Goal: Task Accomplishment & Management: Manage account settings

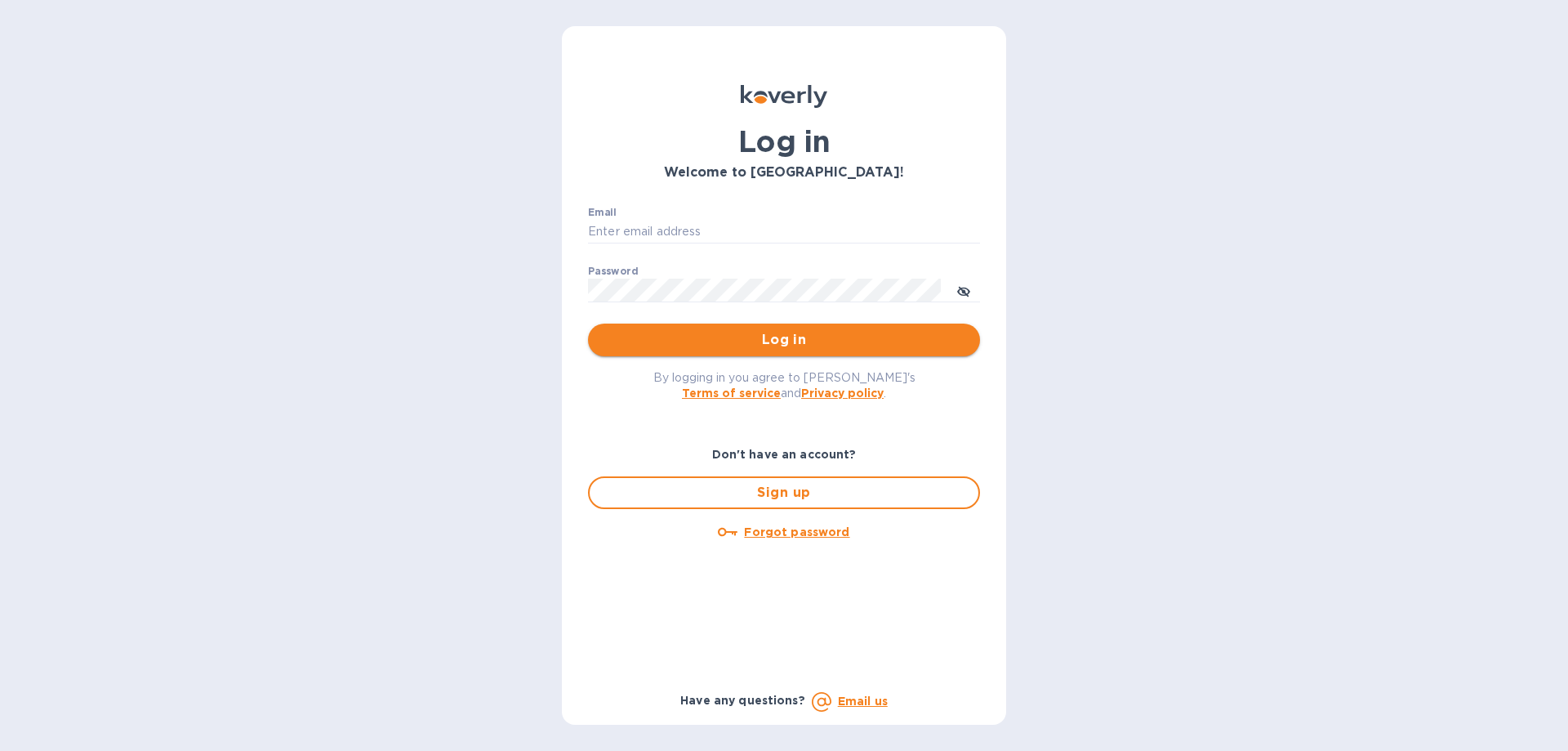
type input "[EMAIL_ADDRESS][DOMAIN_NAME]"
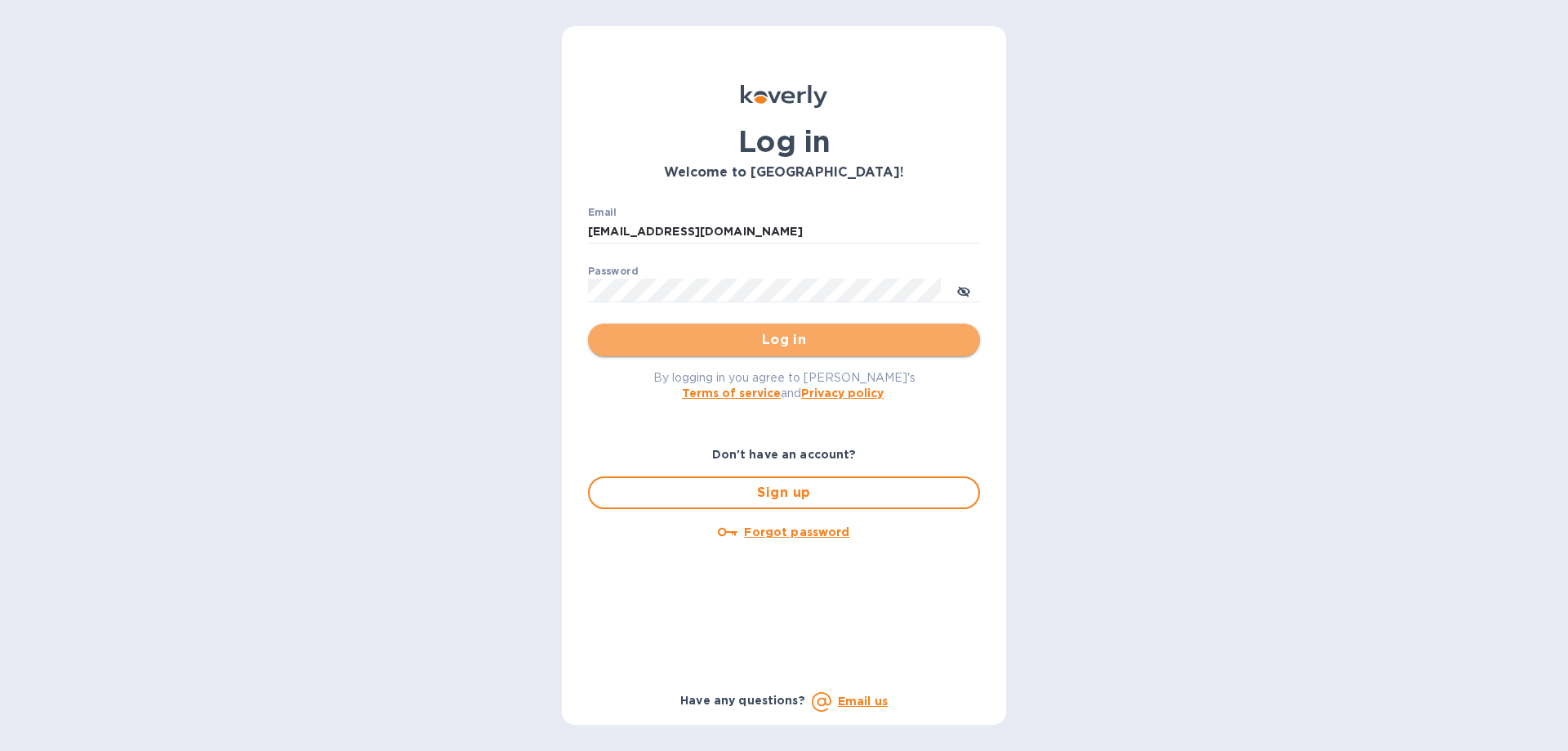
click at [703, 329] on button "Log in" at bounding box center [784, 340] width 392 height 33
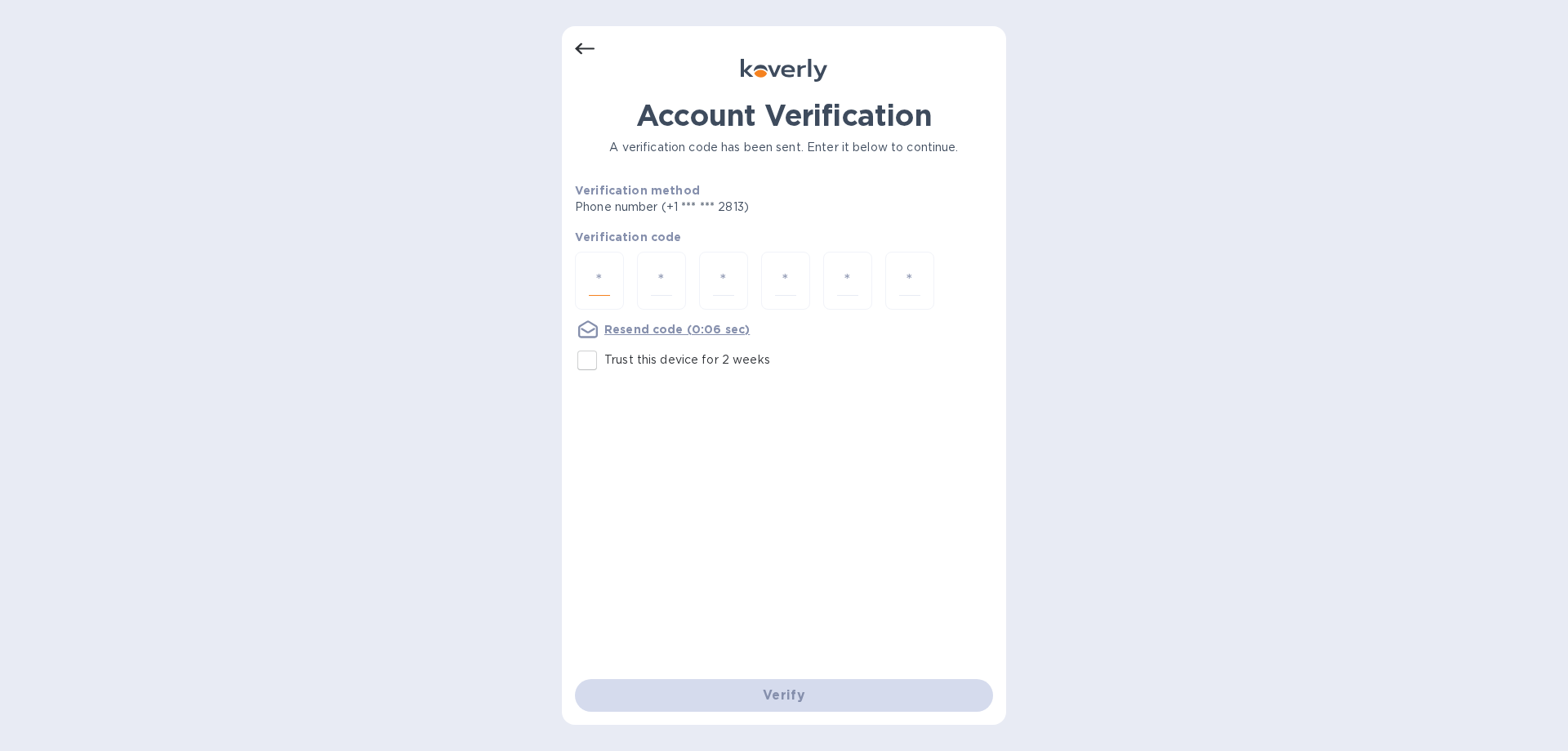
click at [608, 278] on input "number" at bounding box center [599, 280] width 21 height 31
type input "7"
type input "5"
type input "7"
type input "6"
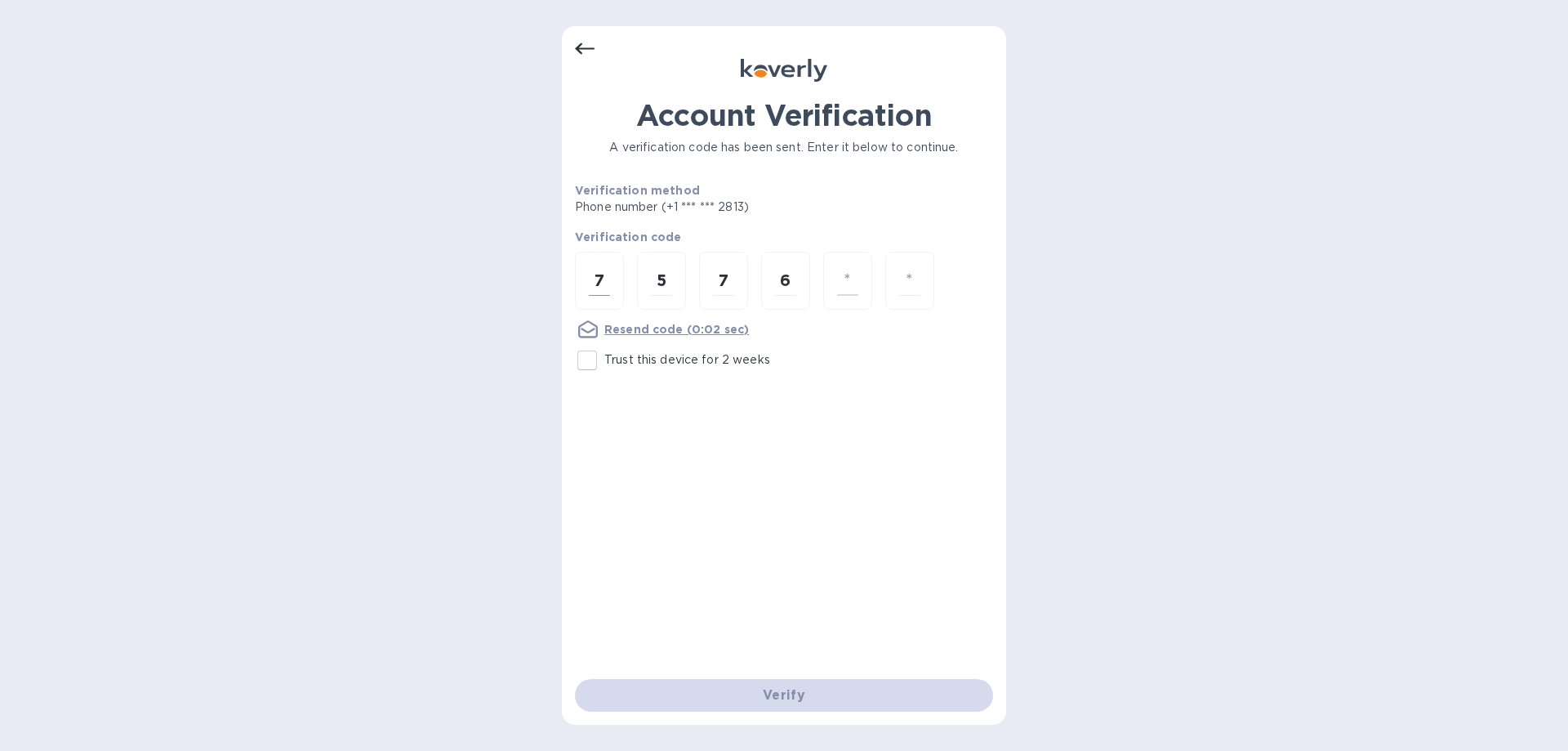
type input "1"
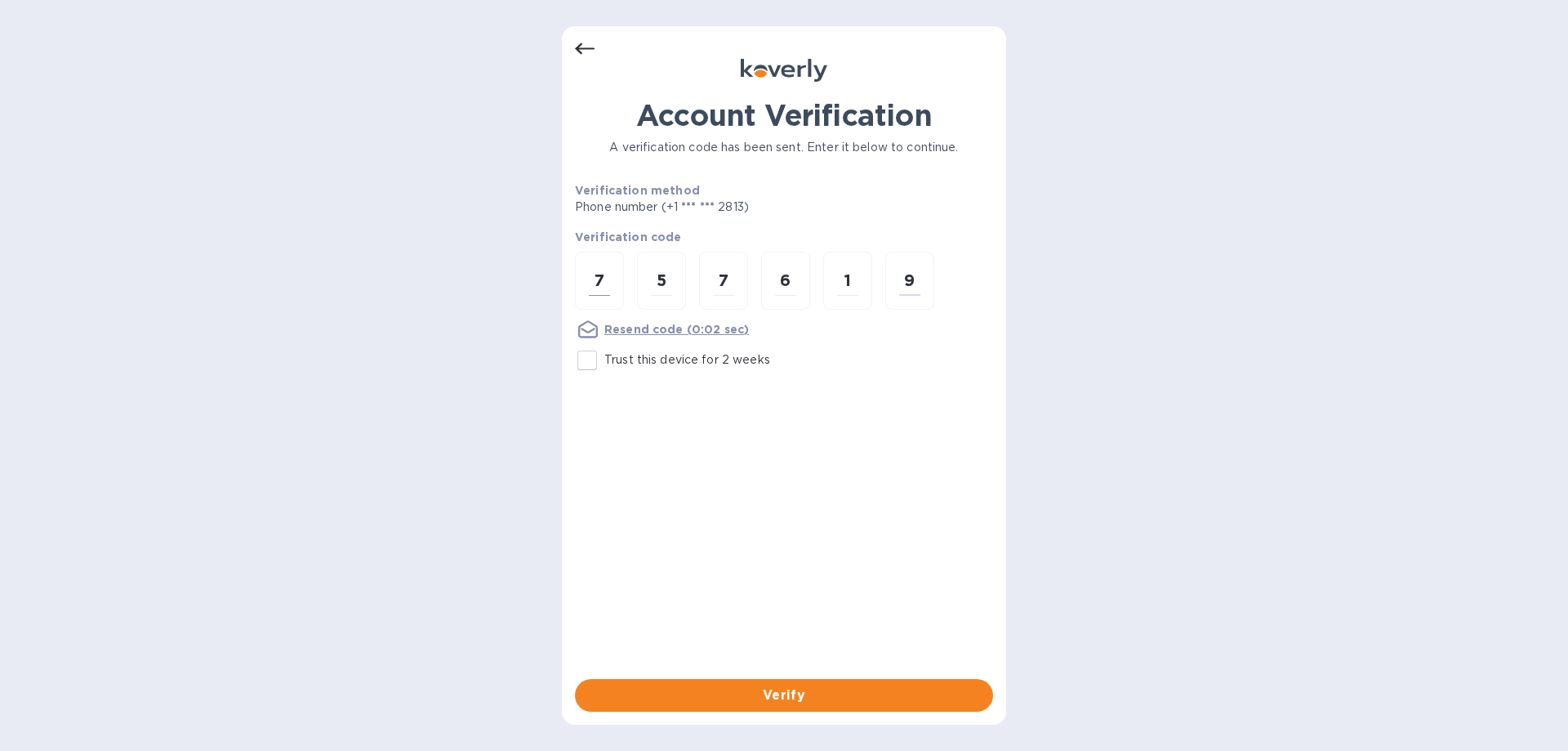
type input "9"
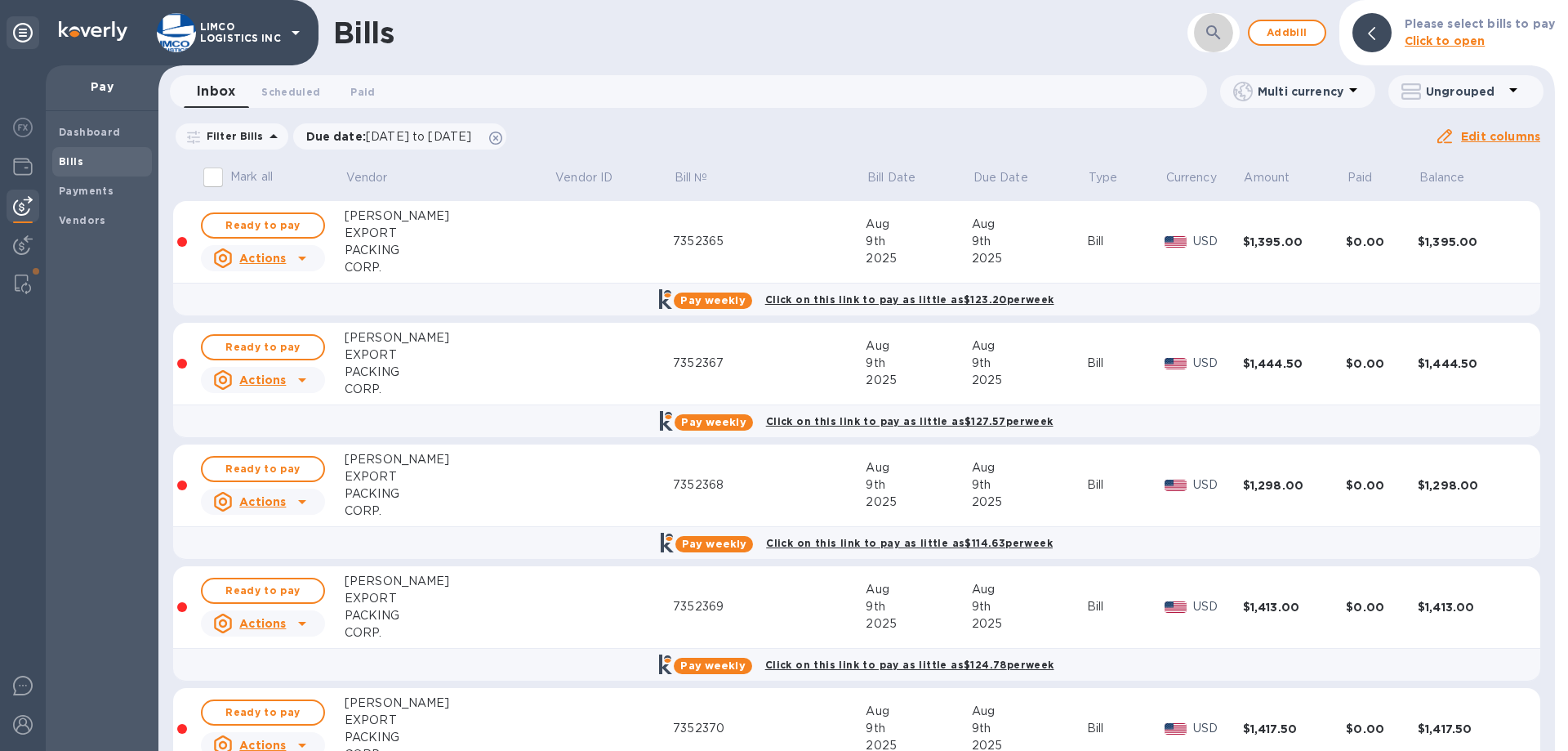
click at [1219, 38] on icon "button" at bounding box center [1213, 33] width 20 height 20
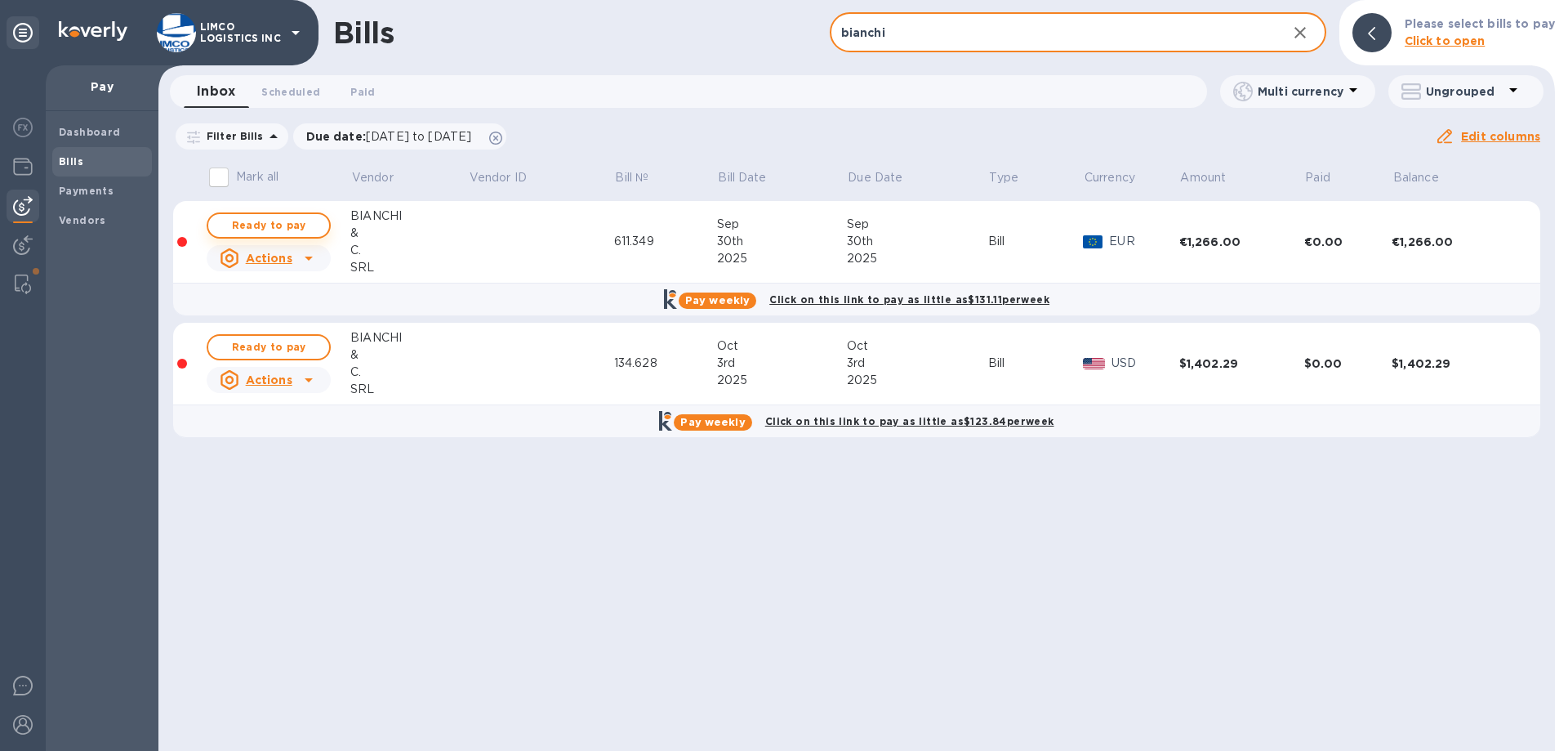
type input "bianchi"
click at [271, 227] on span "Ready to pay" at bounding box center [269, 226] width 95 height 20
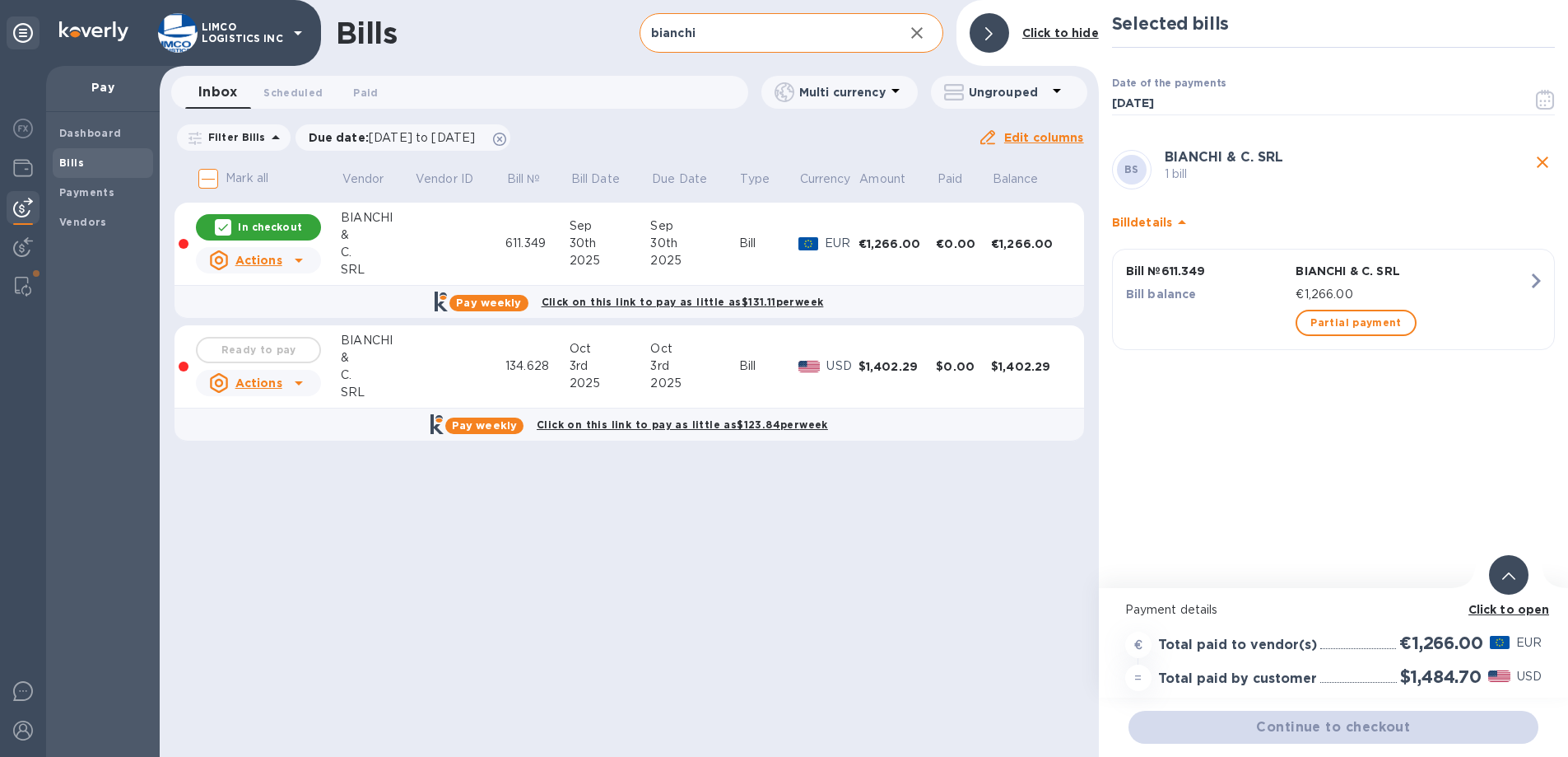
click at [277, 352] on div "Ready to pay" at bounding box center [258, 350] width 132 height 33
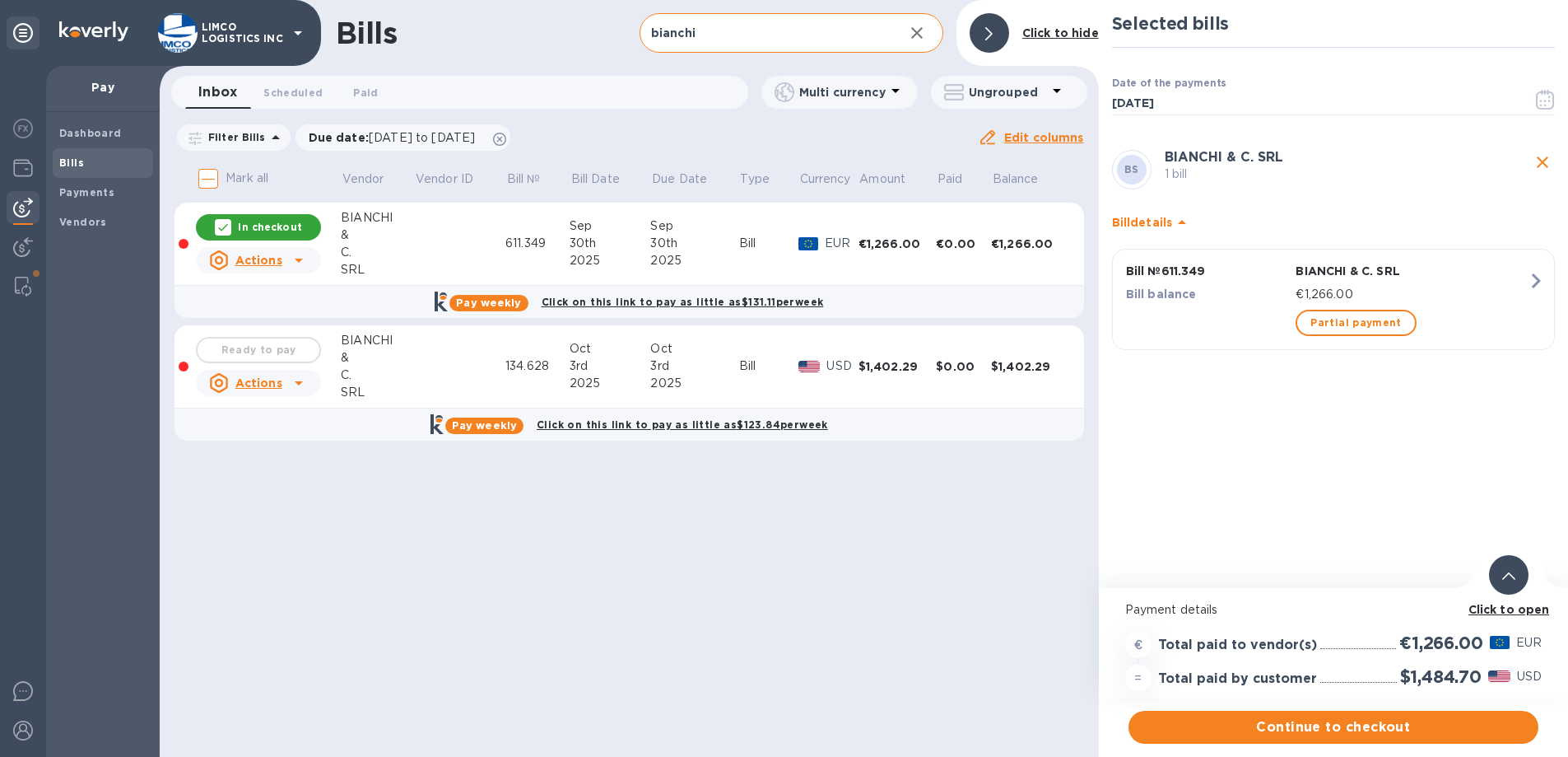
click at [257, 350] on div "Ready to pay" at bounding box center [258, 350] width 132 height 33
click at [242, 353] on div "Ready to pay" at bounding box center [258, 350] width 132 height 33
click at [254, 381] on u "Actions" at bounding box center [259, 384] width 47 height 13
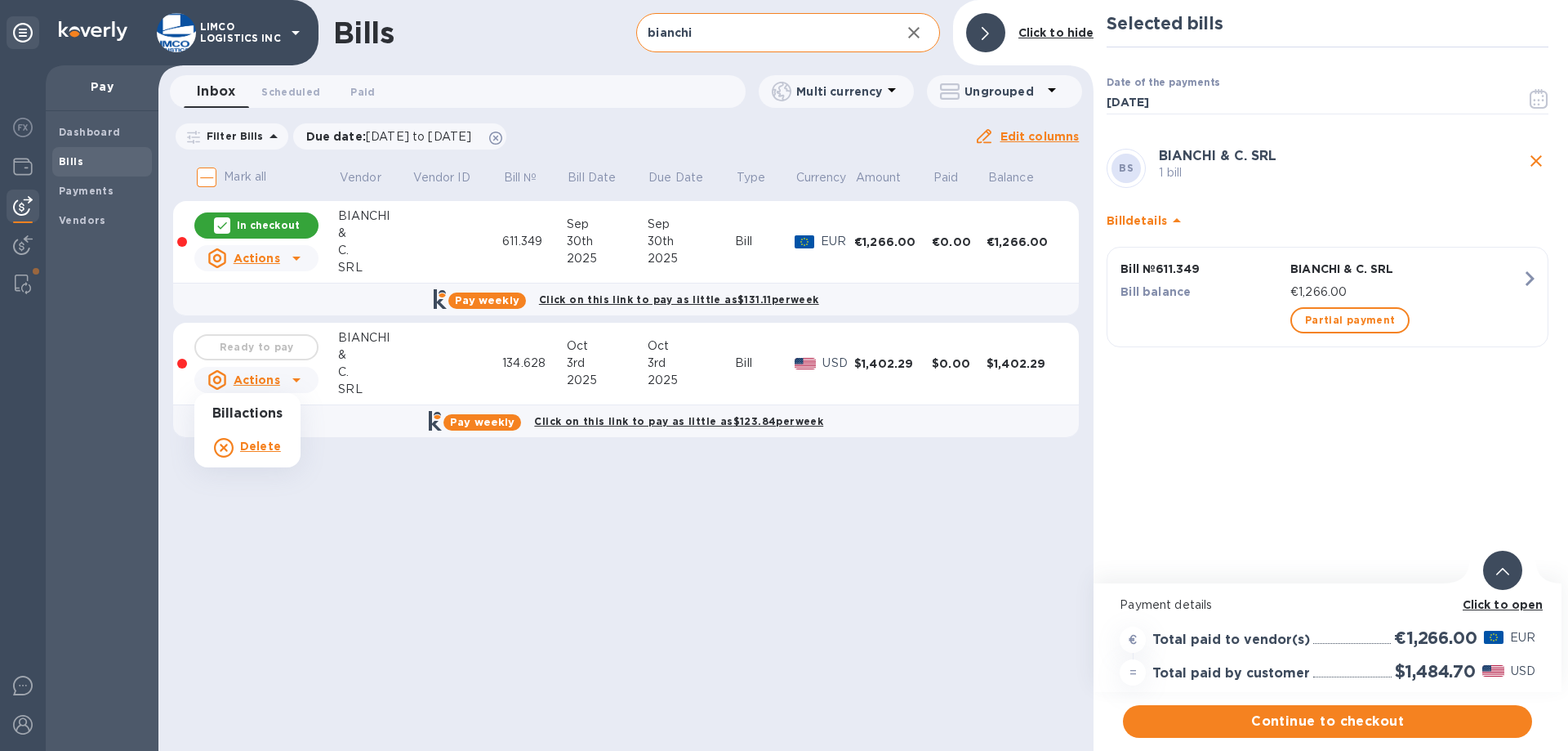
click at [429, 482] on div at bounding box center [784, 376] width 1568 height 751
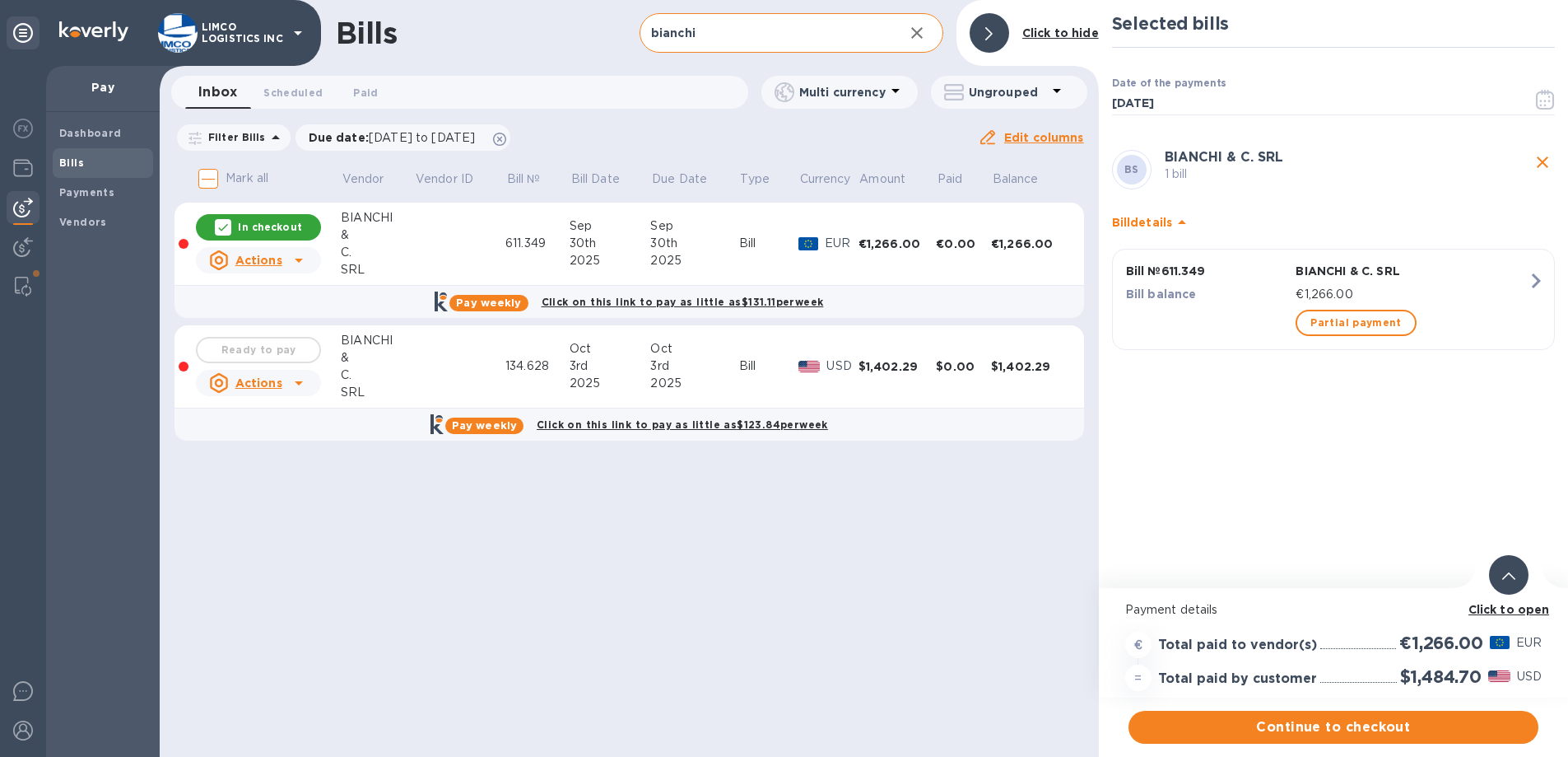
click at [227, 221] on icon at bounding box center [223, 228] width 13 height 13
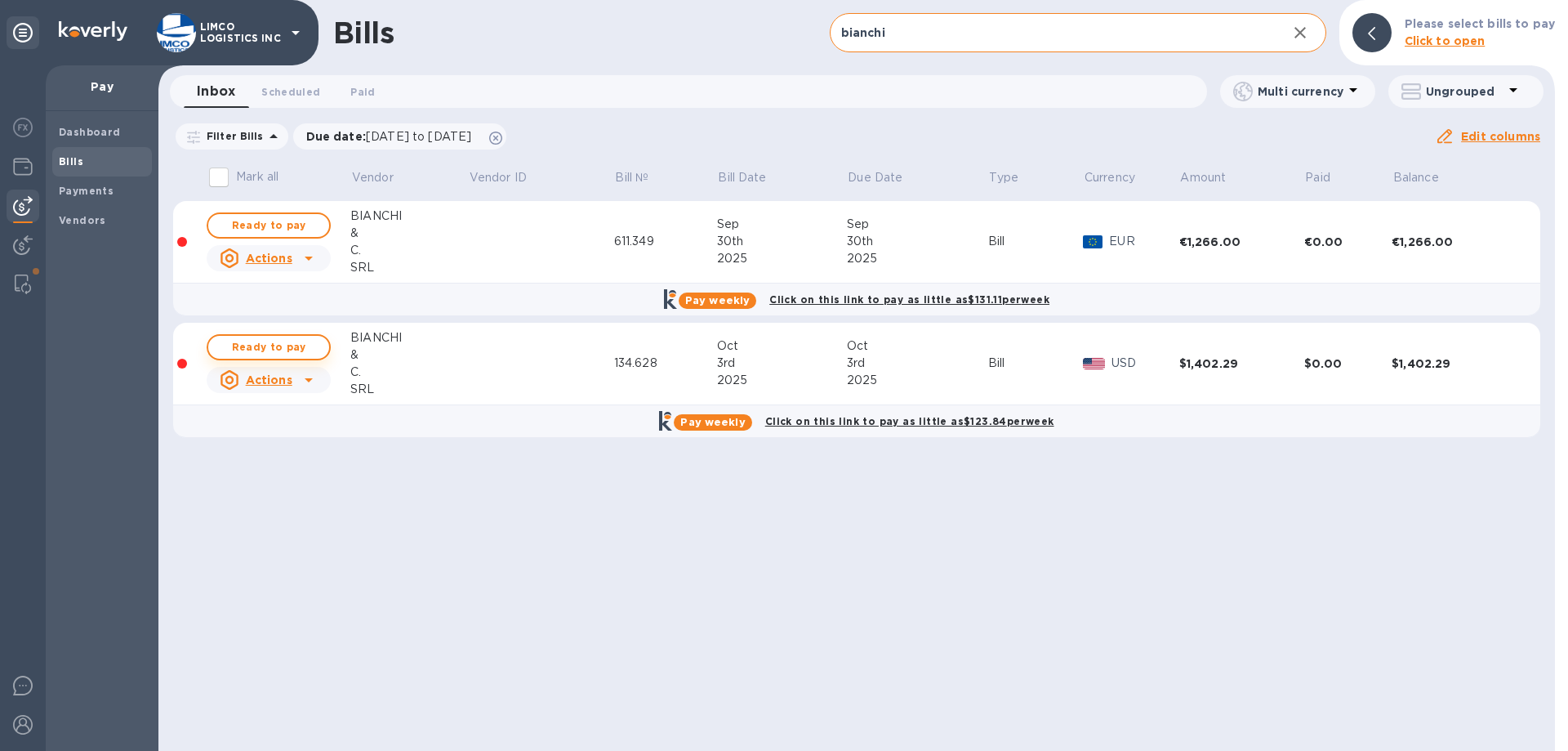
click at [269, 349] on span "Ready to pay" at bounding box center [269, 347] width 95 height 20
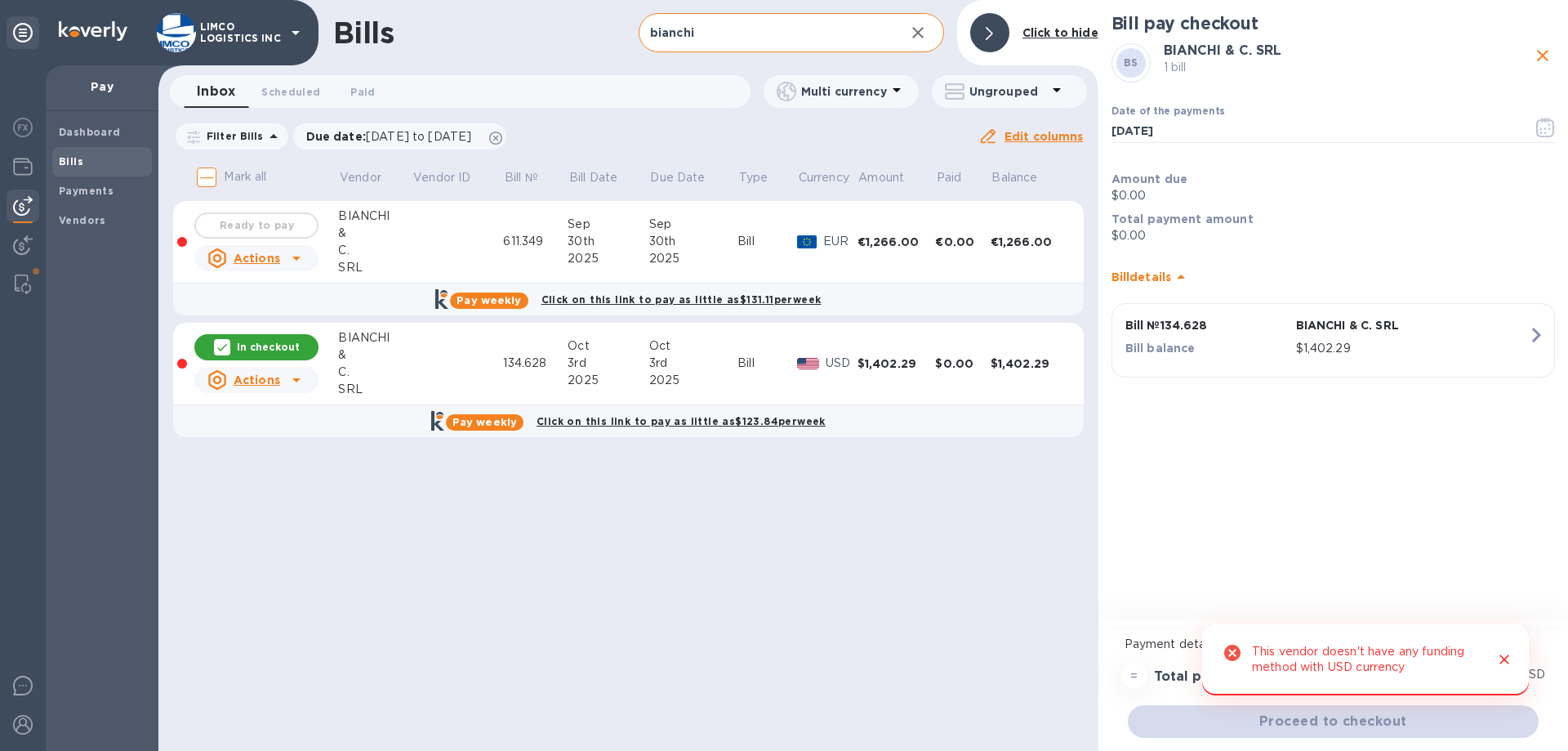
click at [250, 223] on div "Ready to pay" at bounding box center [256, 226] width 131 height 33
click at [269, 336] on div "In checkout" at bounding box center [256, 347] width 124 height 26
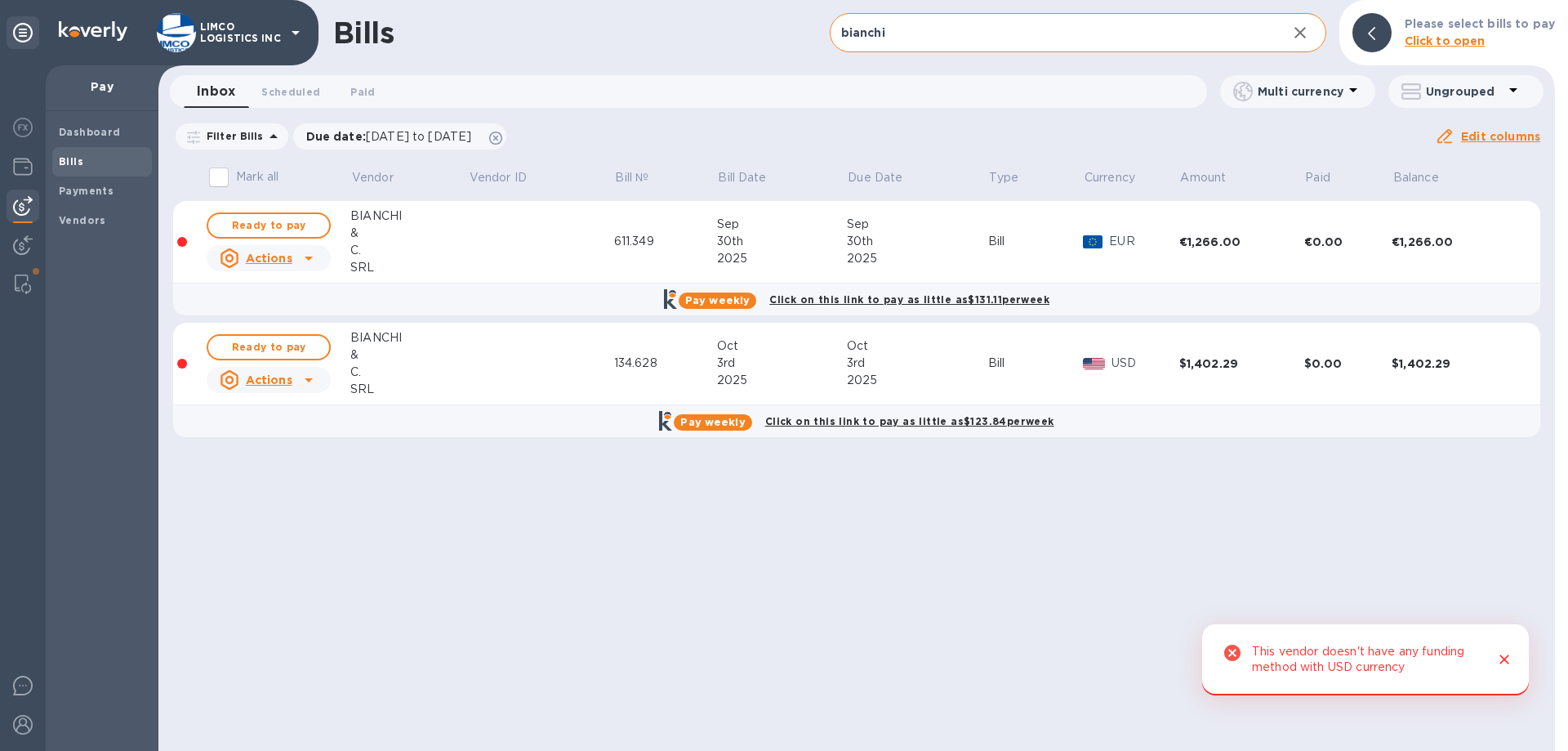
click at [293, 257] on div "Actions" at bounding box center [256, 258] width 79 height 26
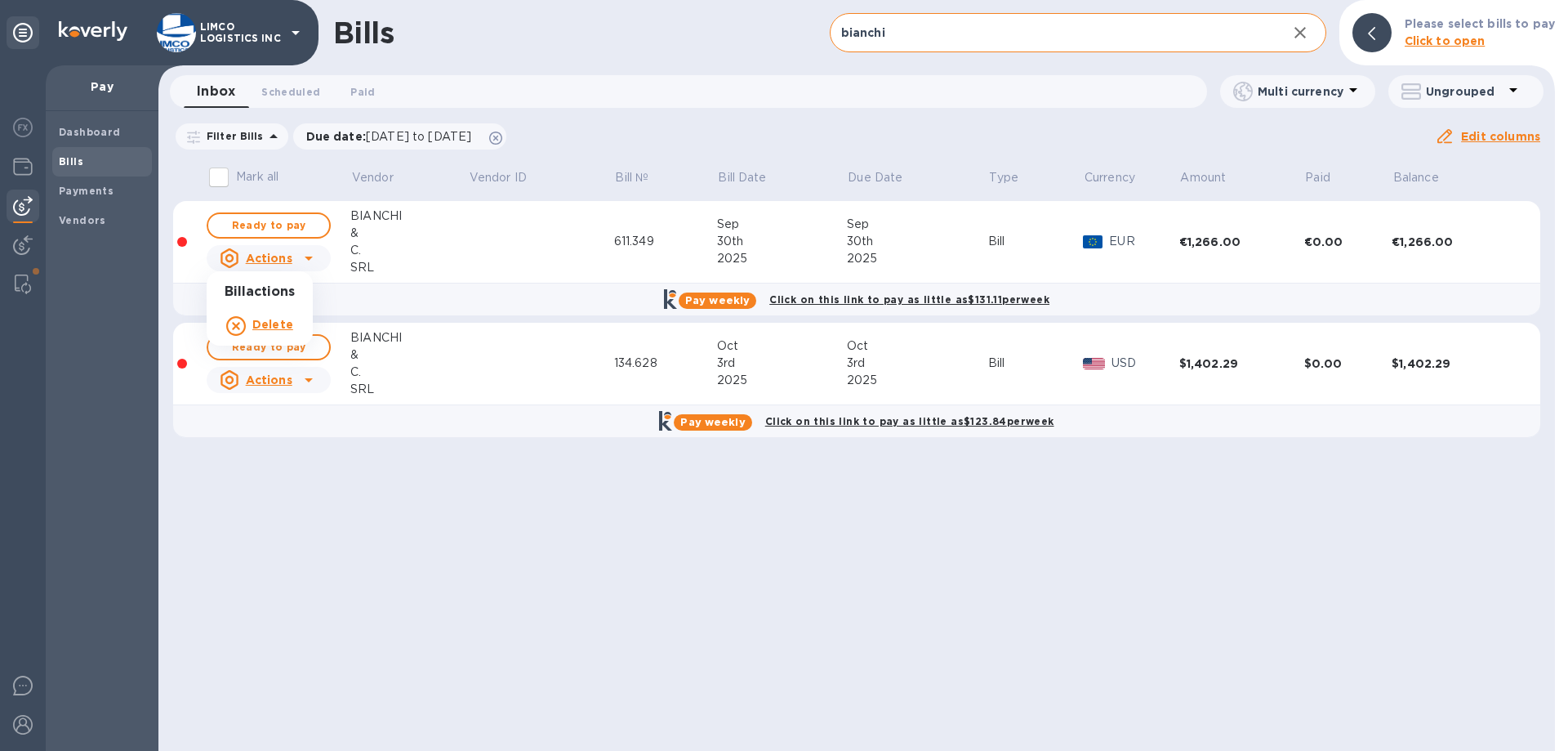
click at [393, 461] on div at bounding box center [784, 376] width 1568 height 751
